Goal: Check status

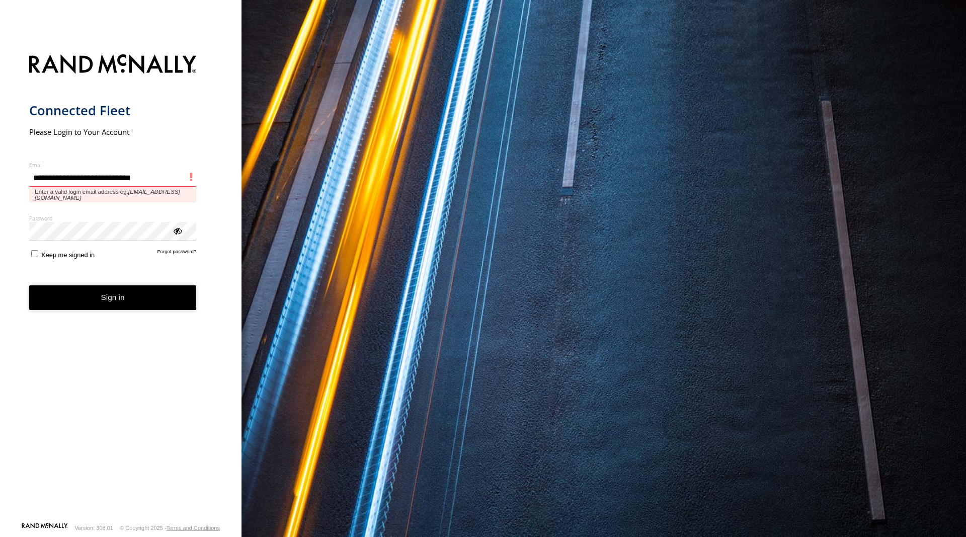
type input "**********"
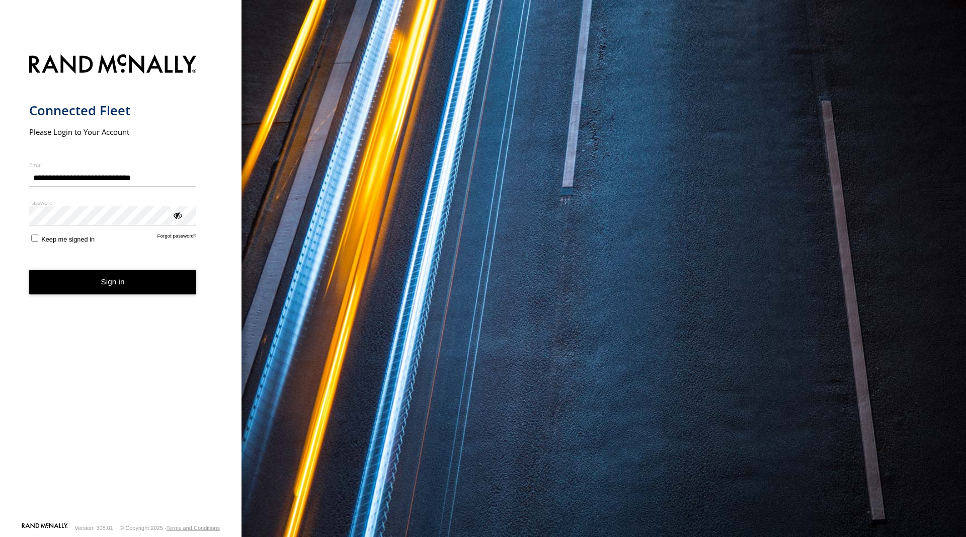
click at [117, 287] on button "Sign in" at bounding box center [112, 282] width 167 height 25
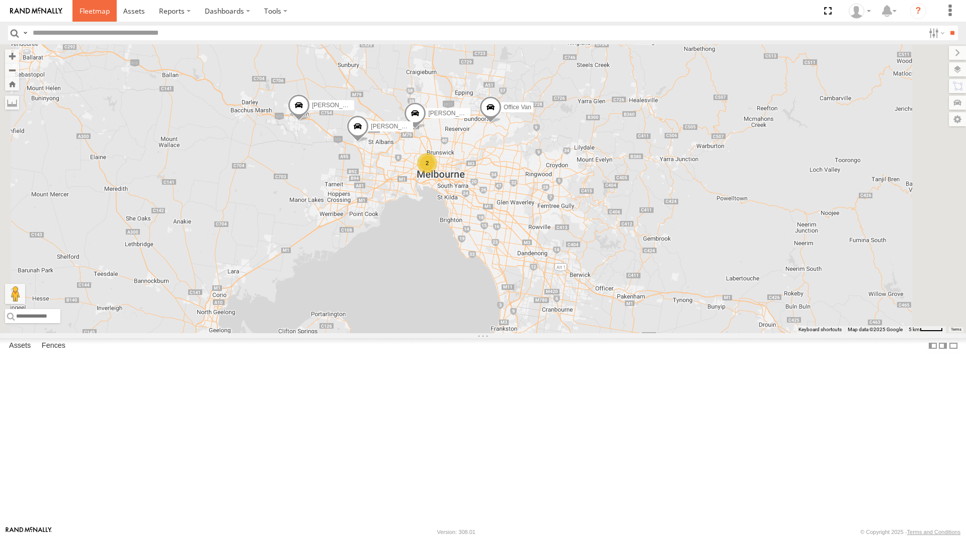
click at [84, 9] on span at bounding box center [94, 11] width 30 height 10
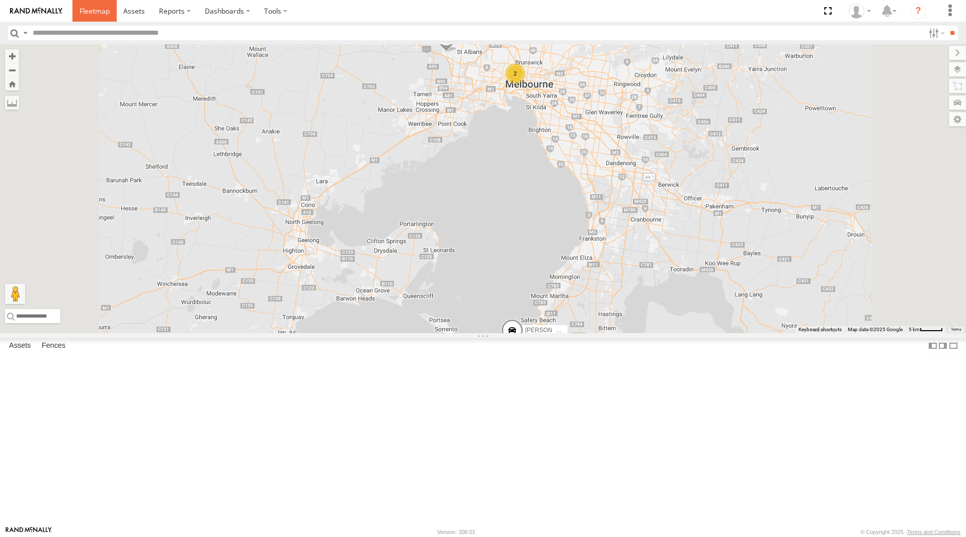
click at [96, 12] on span at bounding box center [94, 11] width 30 height 10
click at [0, 0] on span at bounding box center [0, 0] width 0 height 0
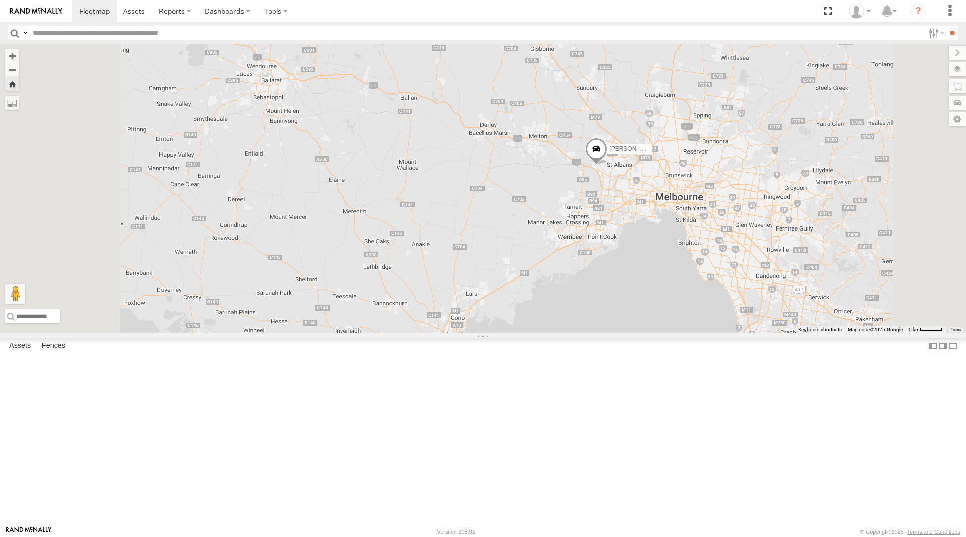
click at [0, 0] on span at bounding box center [0, 0] width 0 height 0
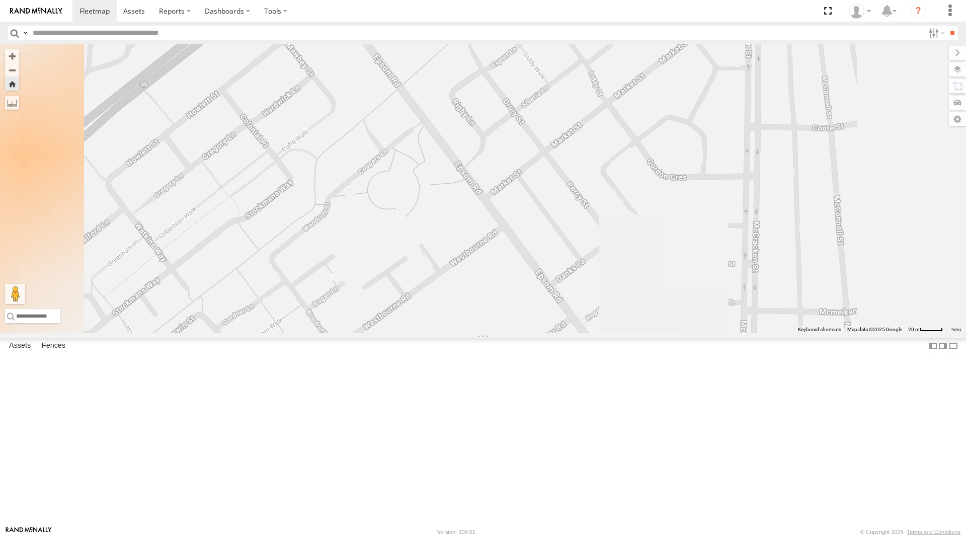
click at [0, 0] on span at bounding box center [0, 0] width 0 height 0
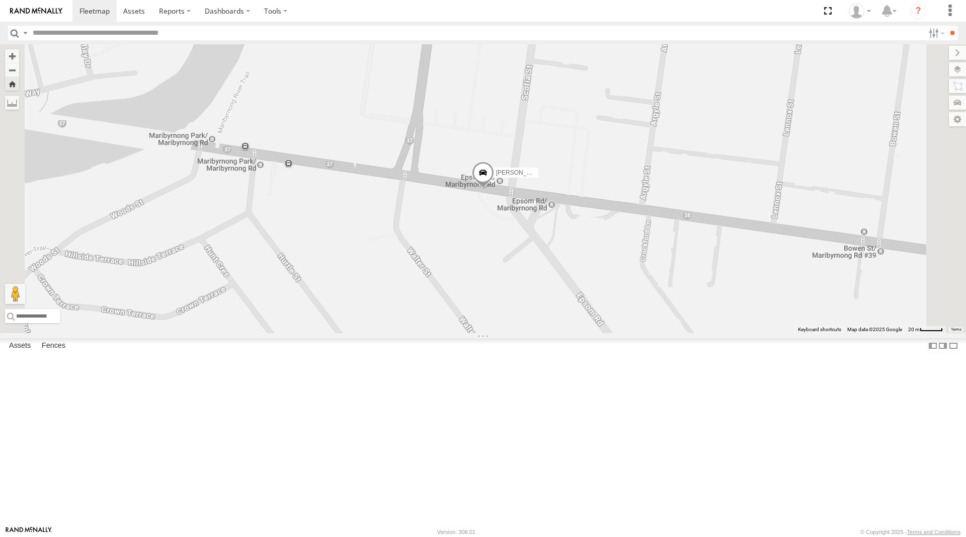
click at [494, 189] on span at bounding box center [483, 175] width 22 height 27
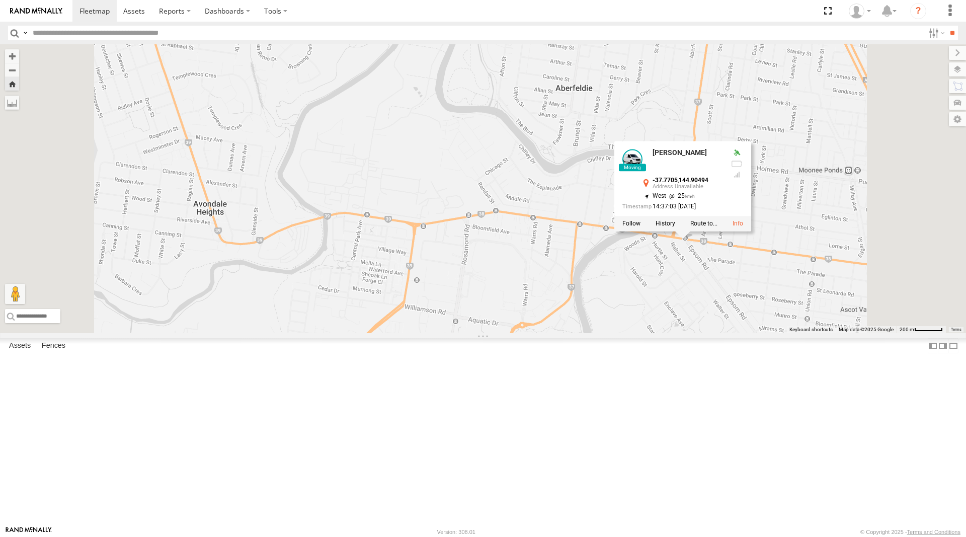
click at [645, 207] on div "David Bonaddio David Bonaddio -37.7705 , 144.90494 West 25 14:37:03 22/09/2025" at bounding box center [483, 188] width 966 height 289
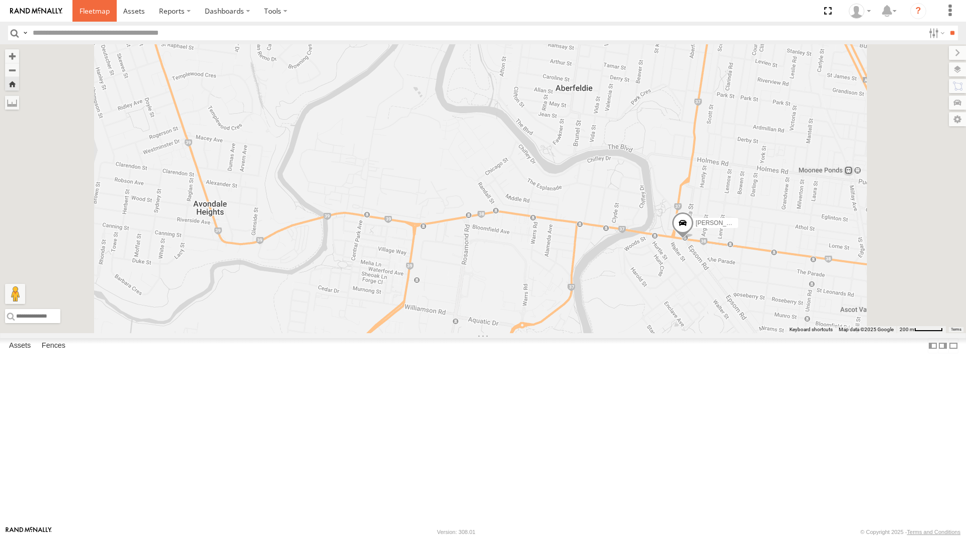
click at [99, 10] on span at bounding box center [94, 11] width 30 height 10
